Goal: Go to known website: Access a specific website the user already knows

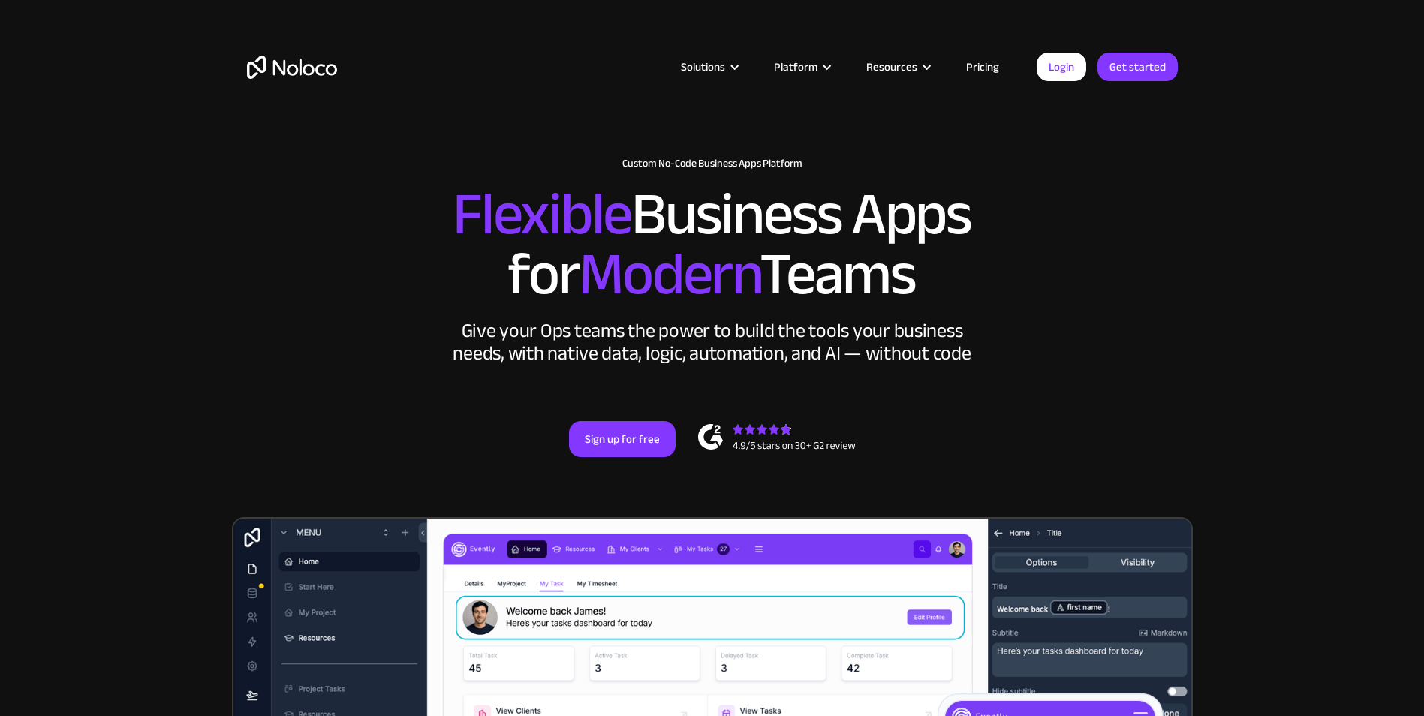
click at [1058, 75] on link "Login" at bounding box center [1062, 67] width 50 height 29
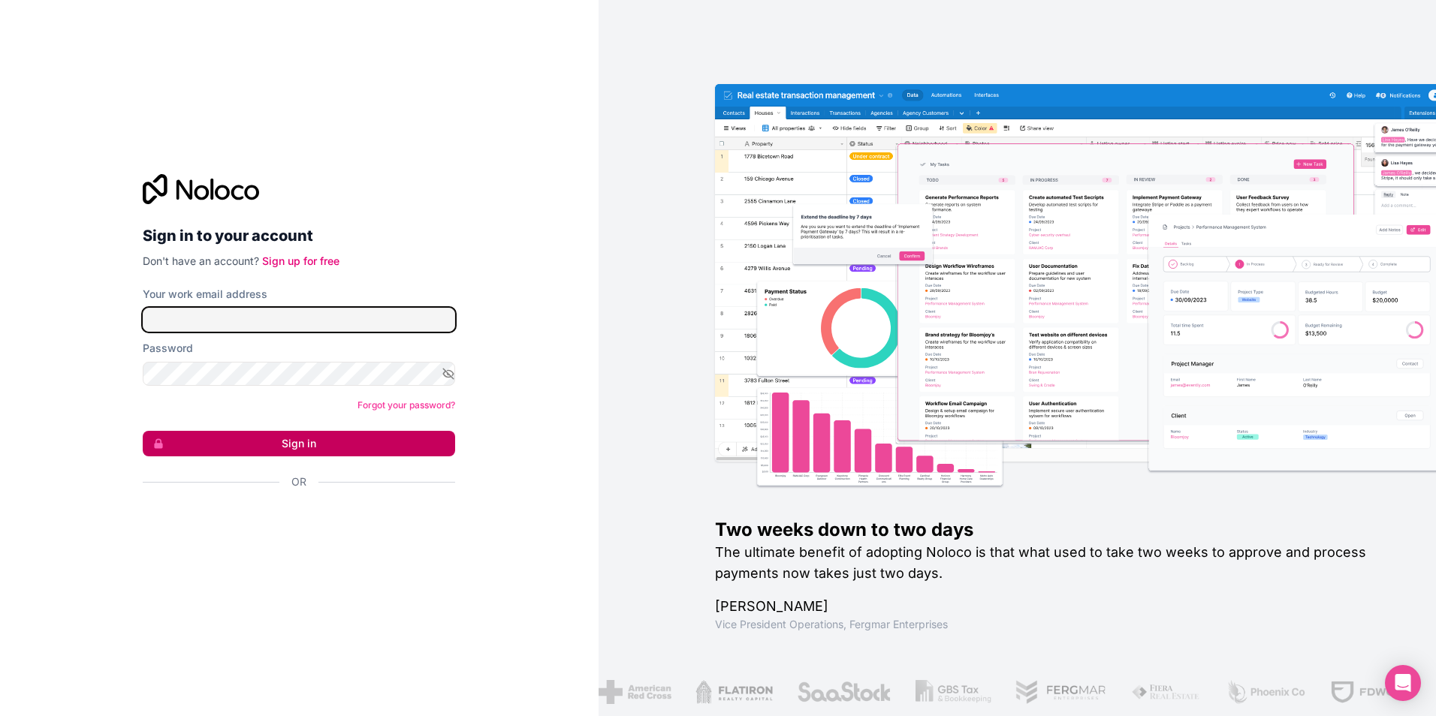
type input "[PERSON_NAME][EMAIL_ADDRESS][PERSON_NAME][DOMAIN_NAME]"
click at [300, 442] on button "Sign in" at bounding box center [299, 444] width 312 height 26
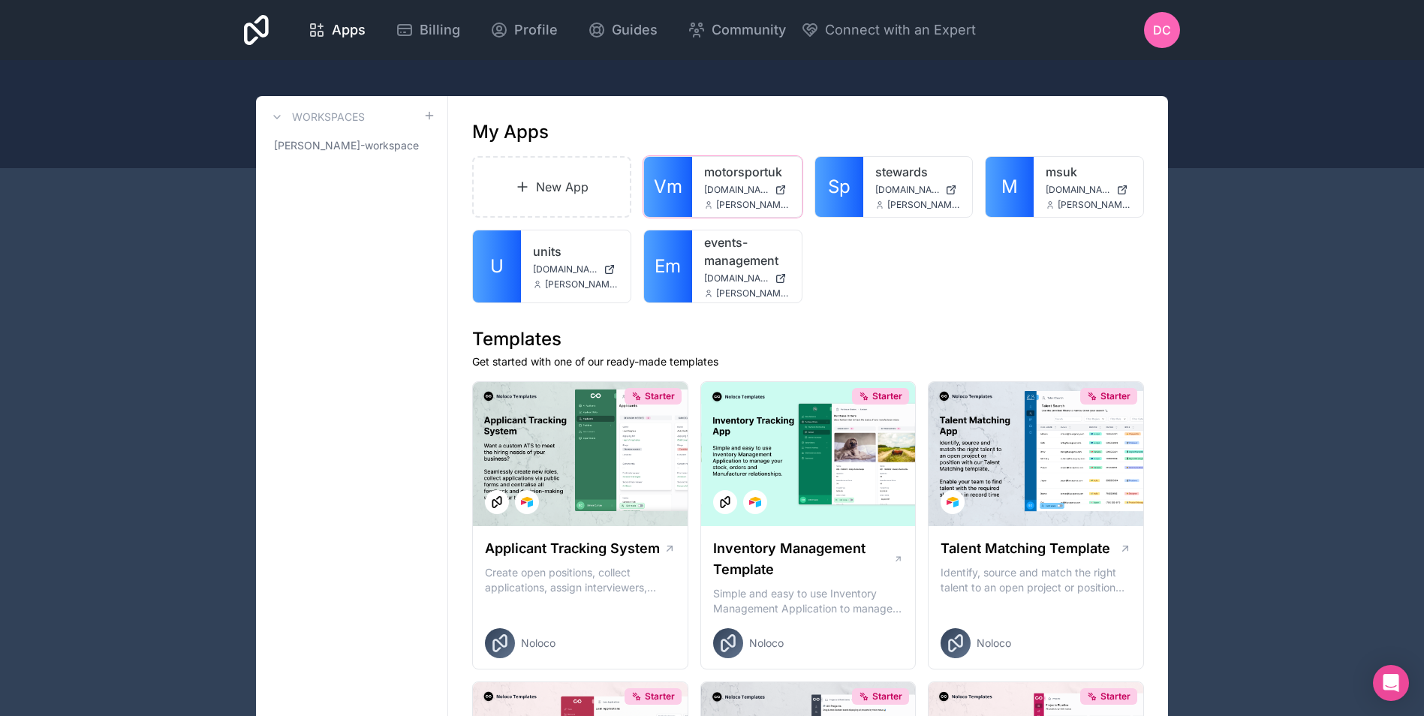
click at [731, 171] on link "motorsportuk" at bounding box center [747, 172] width 86 height 18
